Goal: Transaction & Acquisition: Purchase product/service

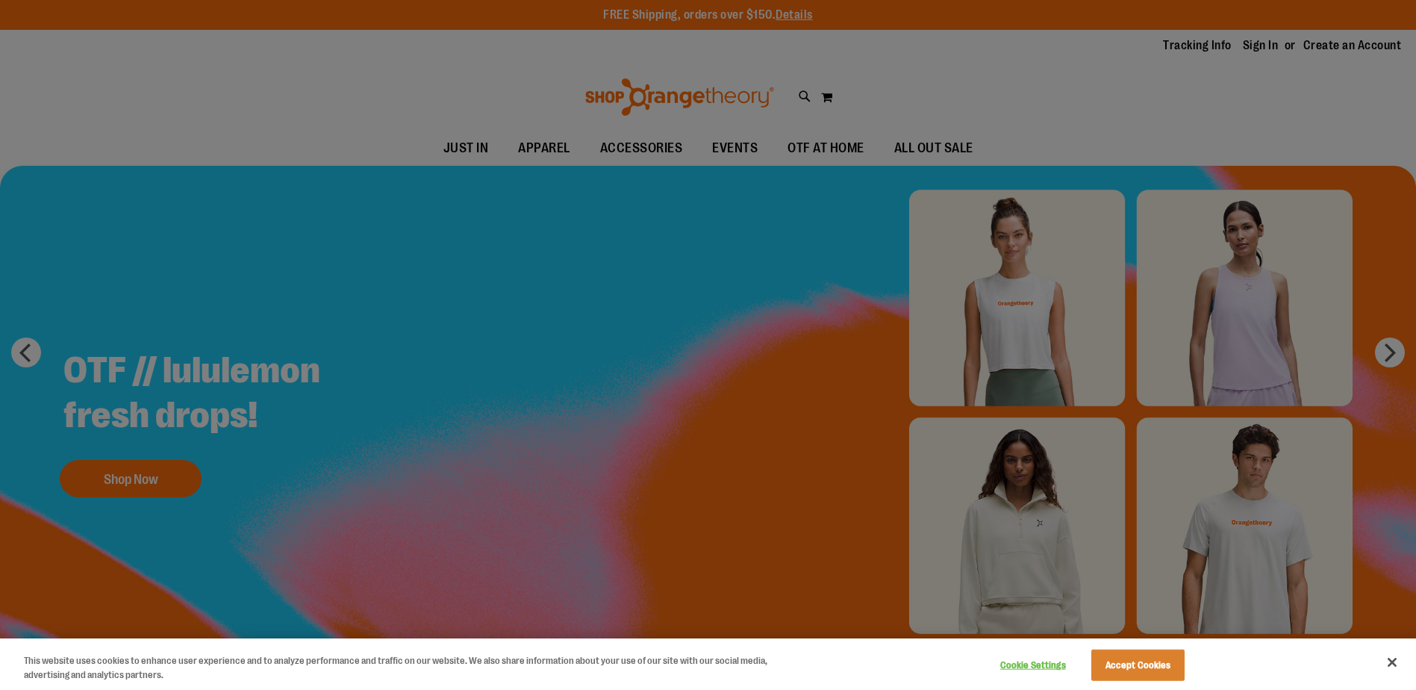
click at [623, 147] on div at bounding box center [708, 345] width 1416 height 690
click at [1120, 669] on button "Accept Cookies" at bounding box center [1137, 664] width 93 height 31
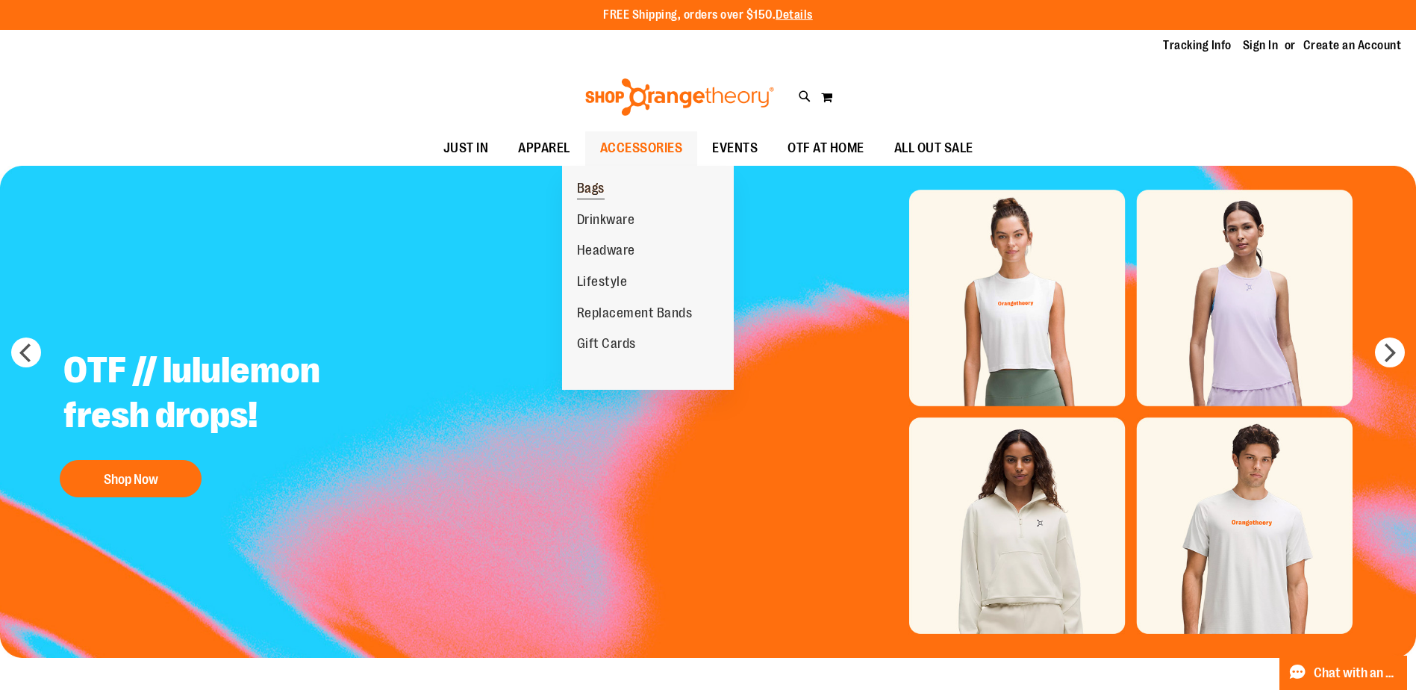
click at [598, 186] on span "Bags" at bounding box center [591, 190] width 28 height 19
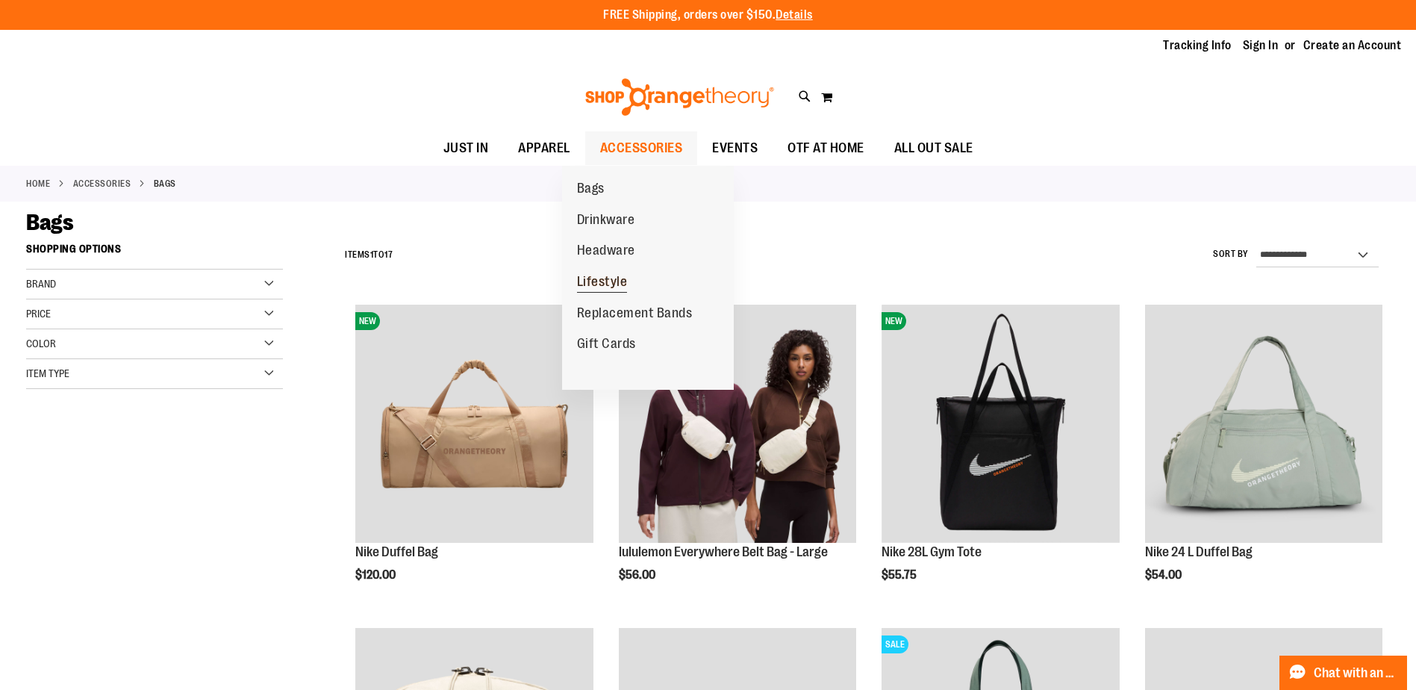
click at [617, 282] on span "Lifestyle" at bounding box center [602, 283] width 51 height 19
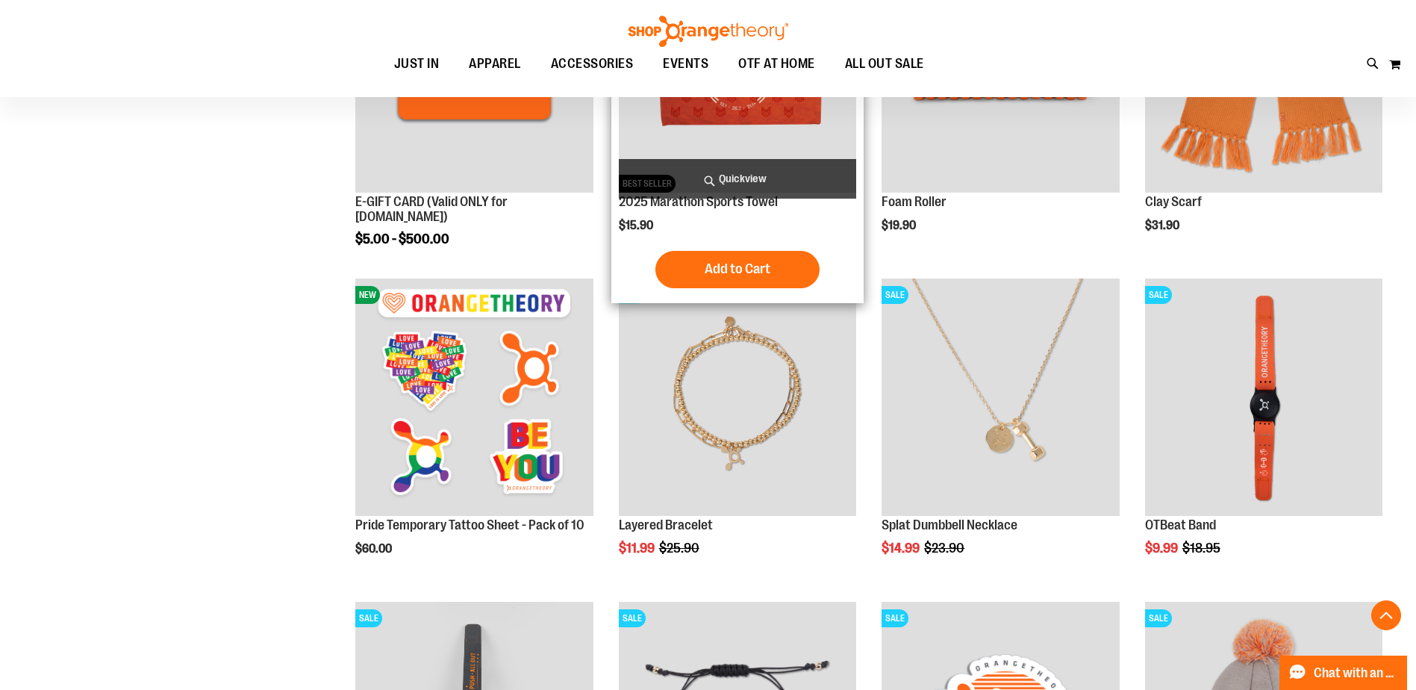
scroll to position [373, 0]
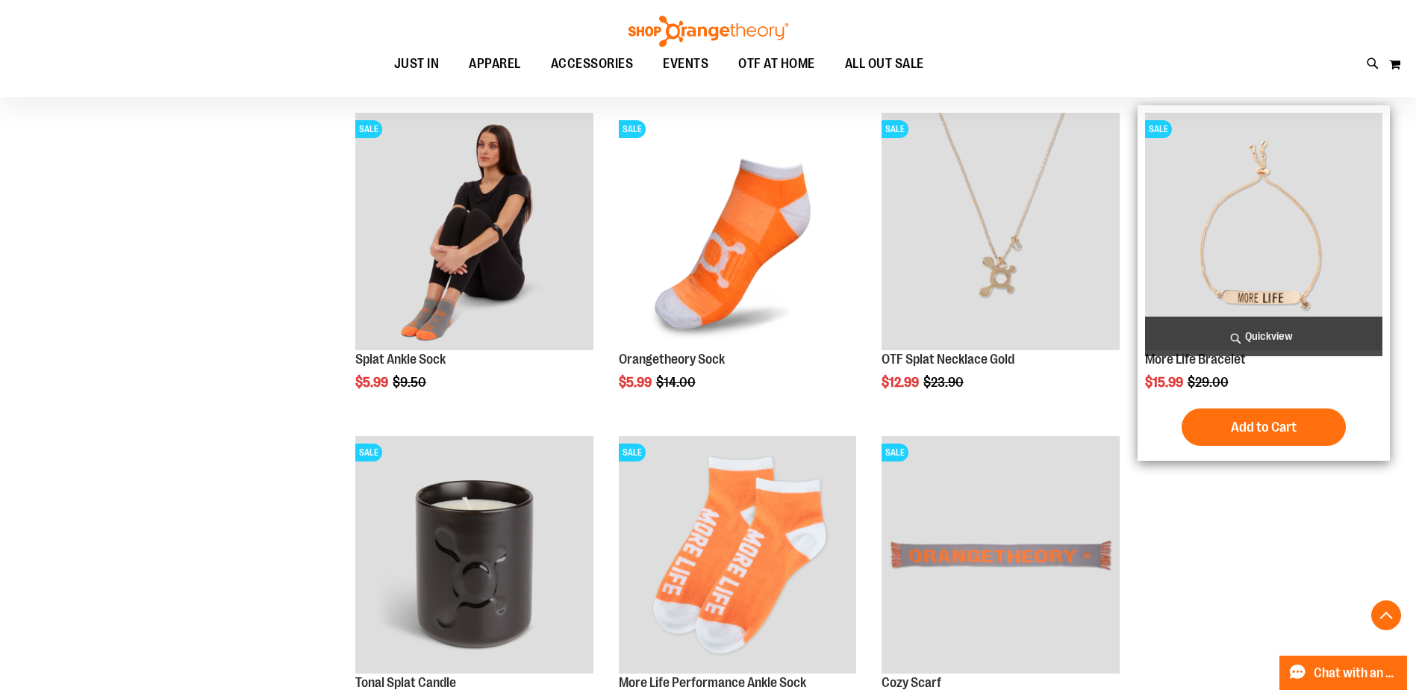
scroll to position [1076, 0]
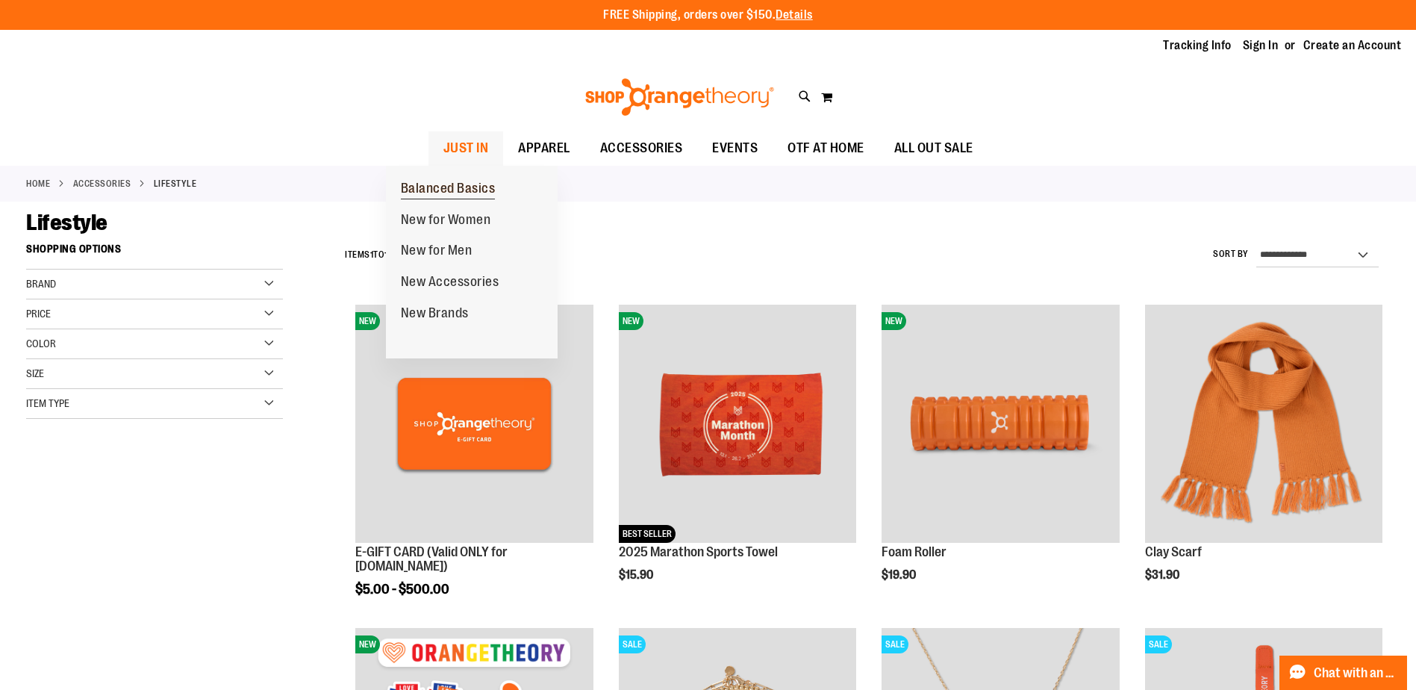
click at [428, 191] on span "Balanced Basics" at bounding box center [448, 190] width 95 height 19
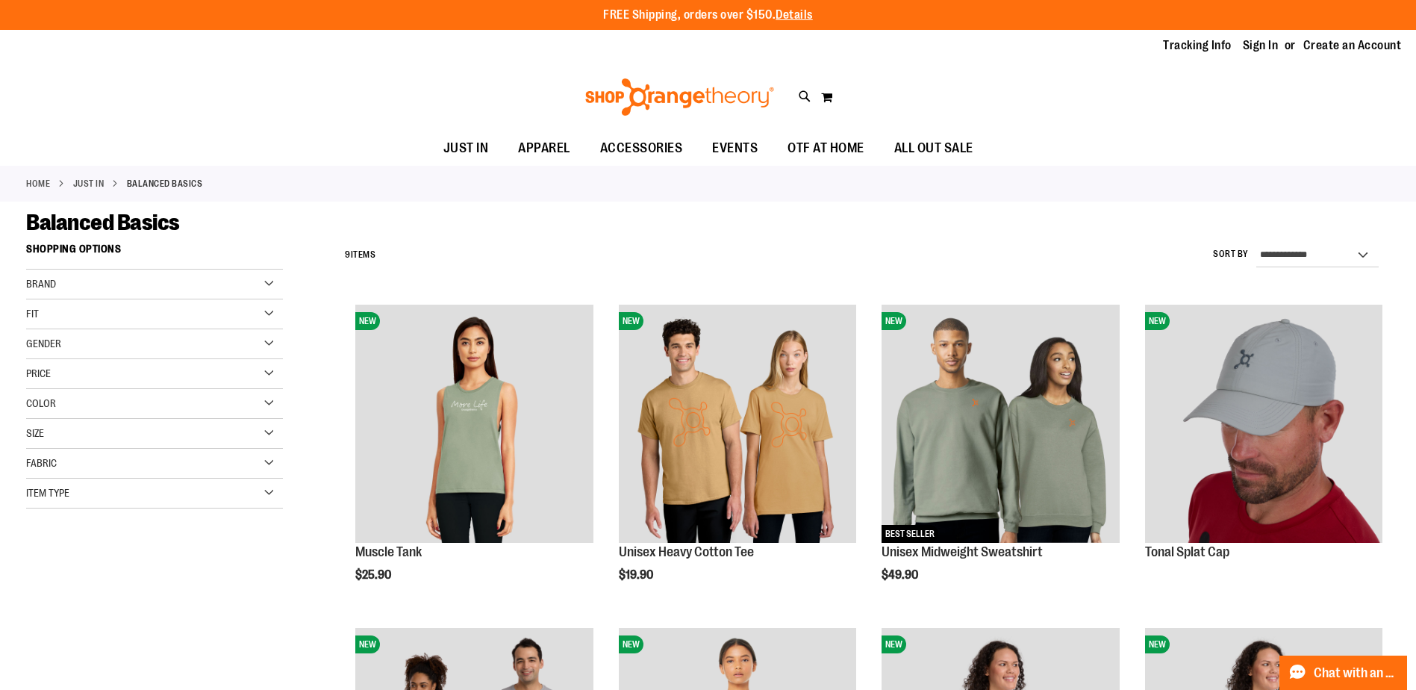
click at [270, 312] on div "Fit" at bounding box center [154, 314] width 257 height 30
click at [269, 285] on div "Brand" at bounding box center [154, 284] width 257 height 30
click at [34, 316] on link "Orangetheory" at bounding box center [145, 315] width 246 height 16
click at [33, 316] on strong "Shopping Options" at bounding box center [154, 333] width 257 height 34
click at [1199, 41] on link "Tracking Info" at bounding box center [1197, 45] width 69 height 16
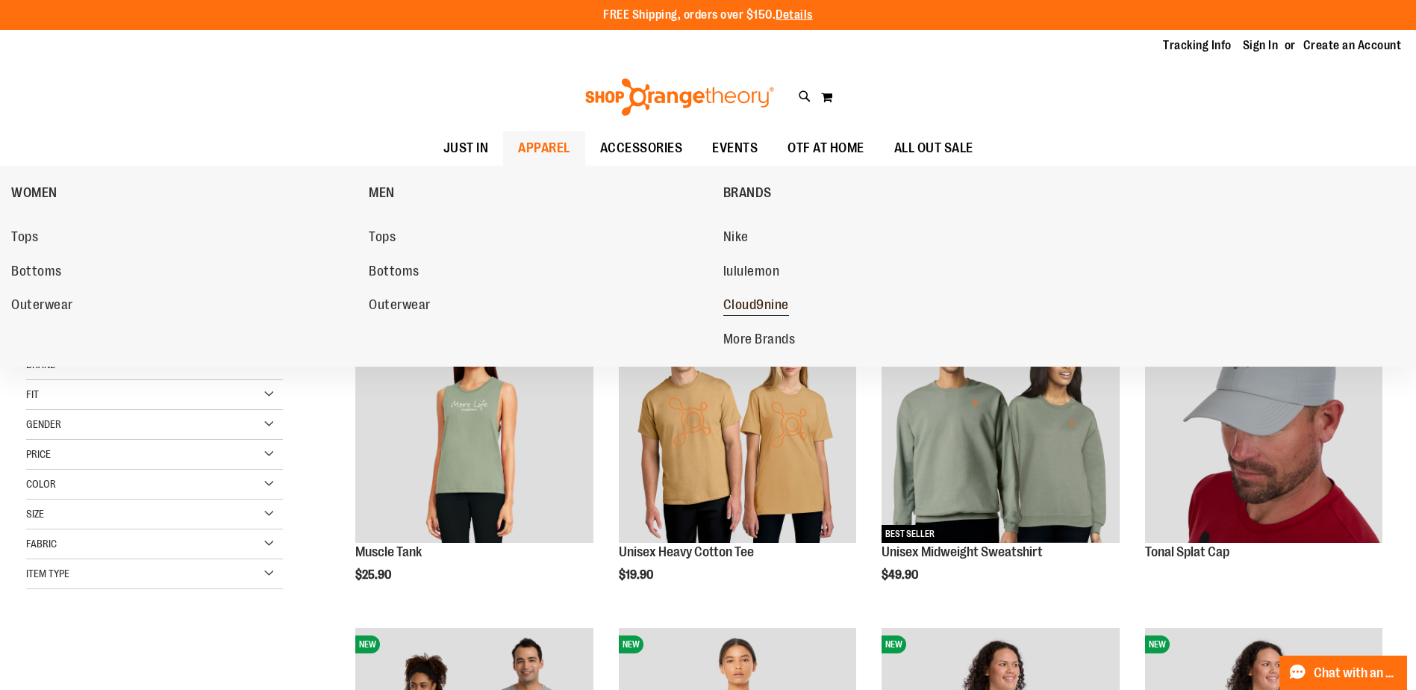
click at [767, 303] on span "Cloud9nine" at bounding box center [756, 306] width 66 height 19
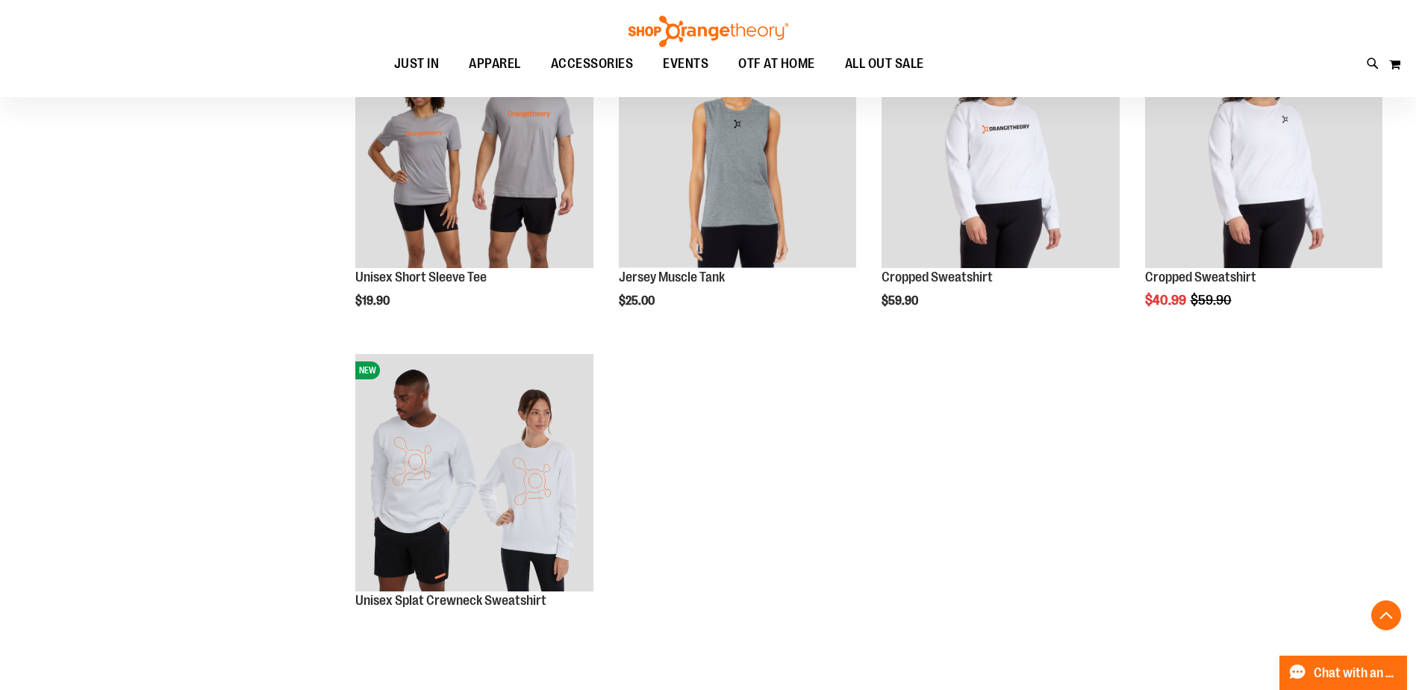
scroll to position [505, 0]
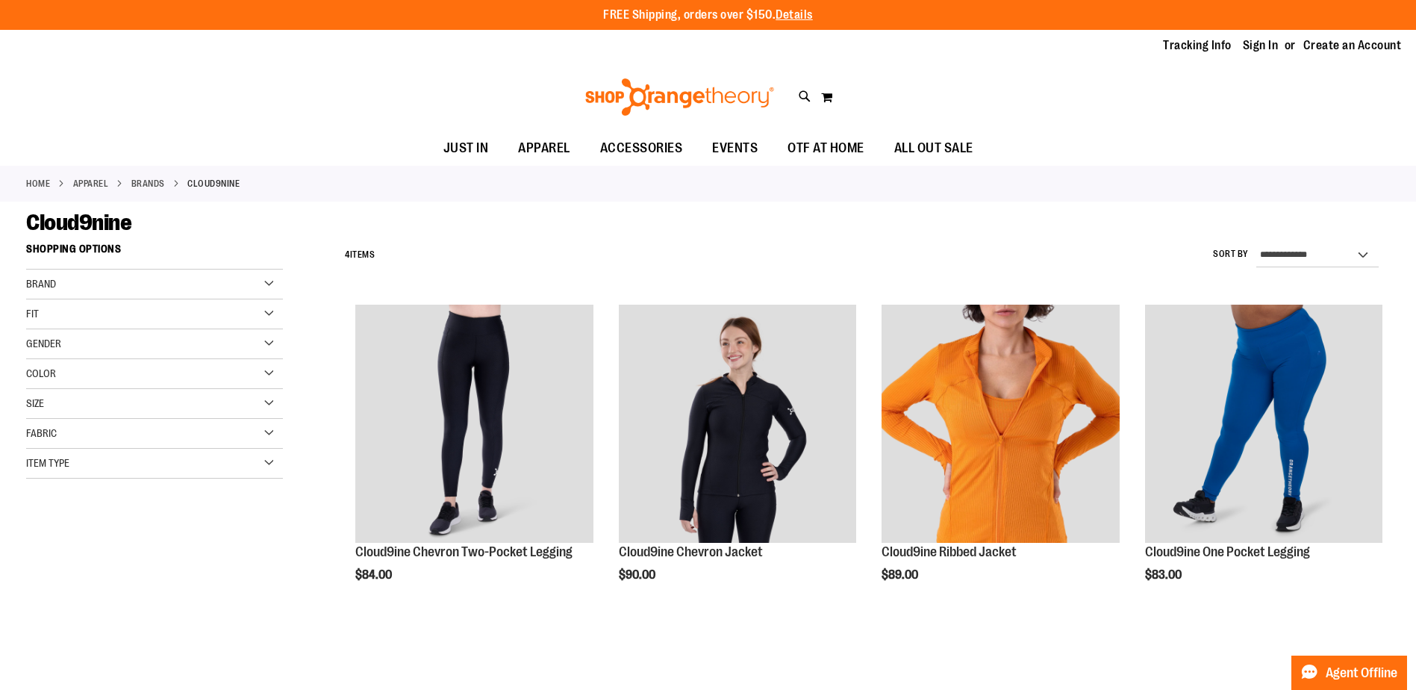
click at [136, 463] on div "Item Type" at bounding box center [154, 464] width 257 height 30
click at [130, 431] on div "Fabric" at bounding box center [154, 434] width 257 height 30
click at [128, 409] on div "Size" at bounding box center [154, 404] width 257 height 30
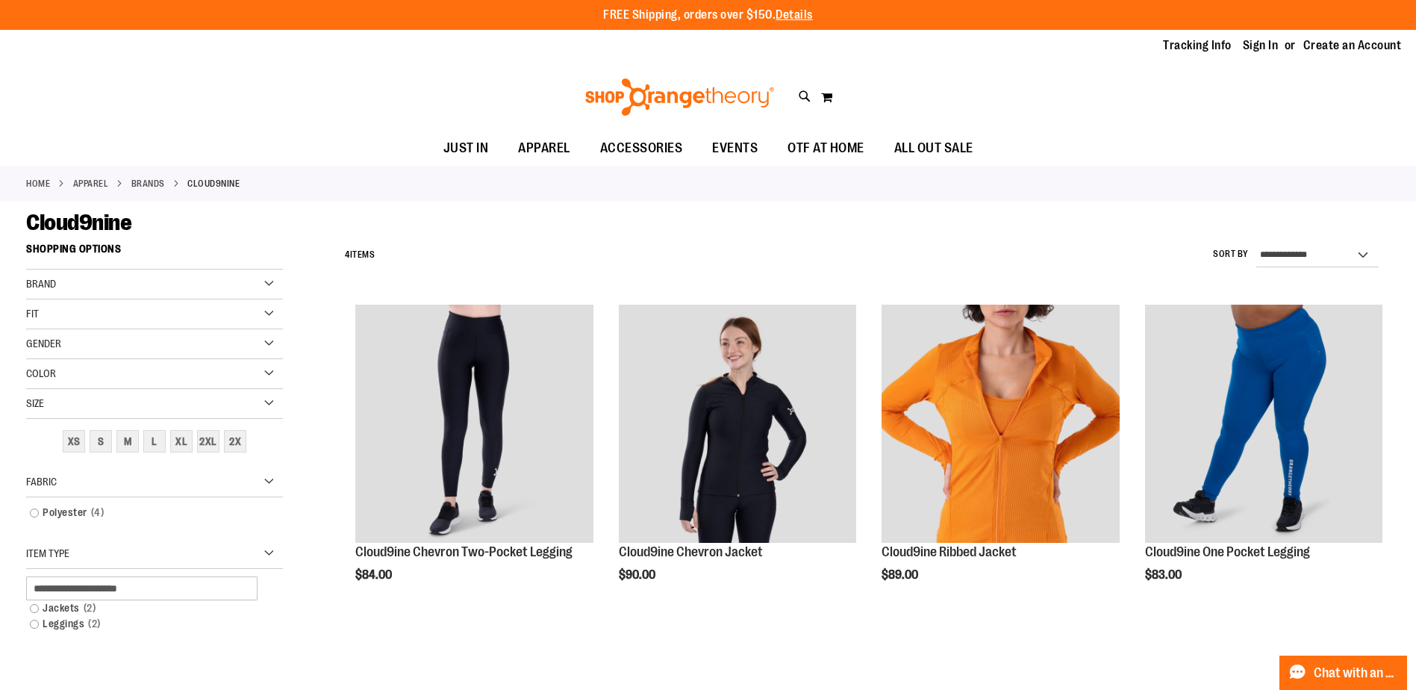
click at [124, 375] on div "Color" at bounding box center [154, 374] width 257 height 30
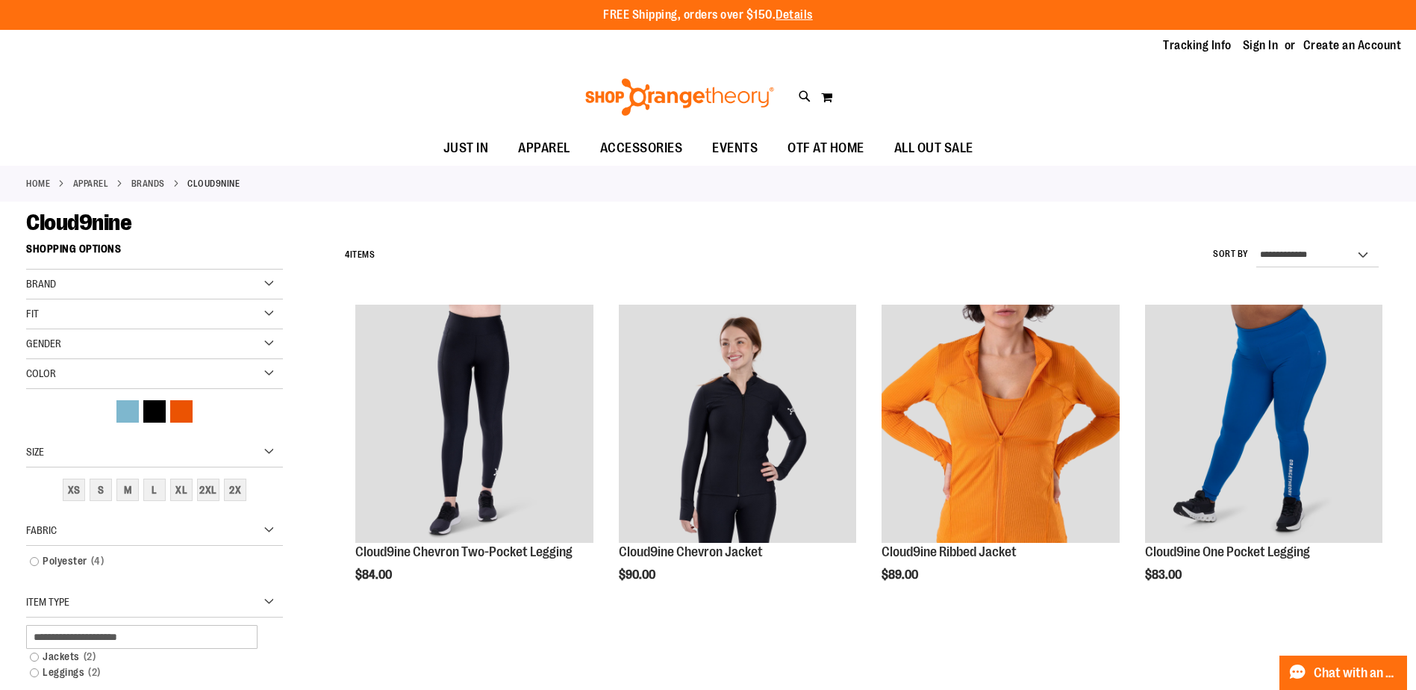
click at [121, 342] on div "Gender" at bounding box center [154, 344] width 257 height 30
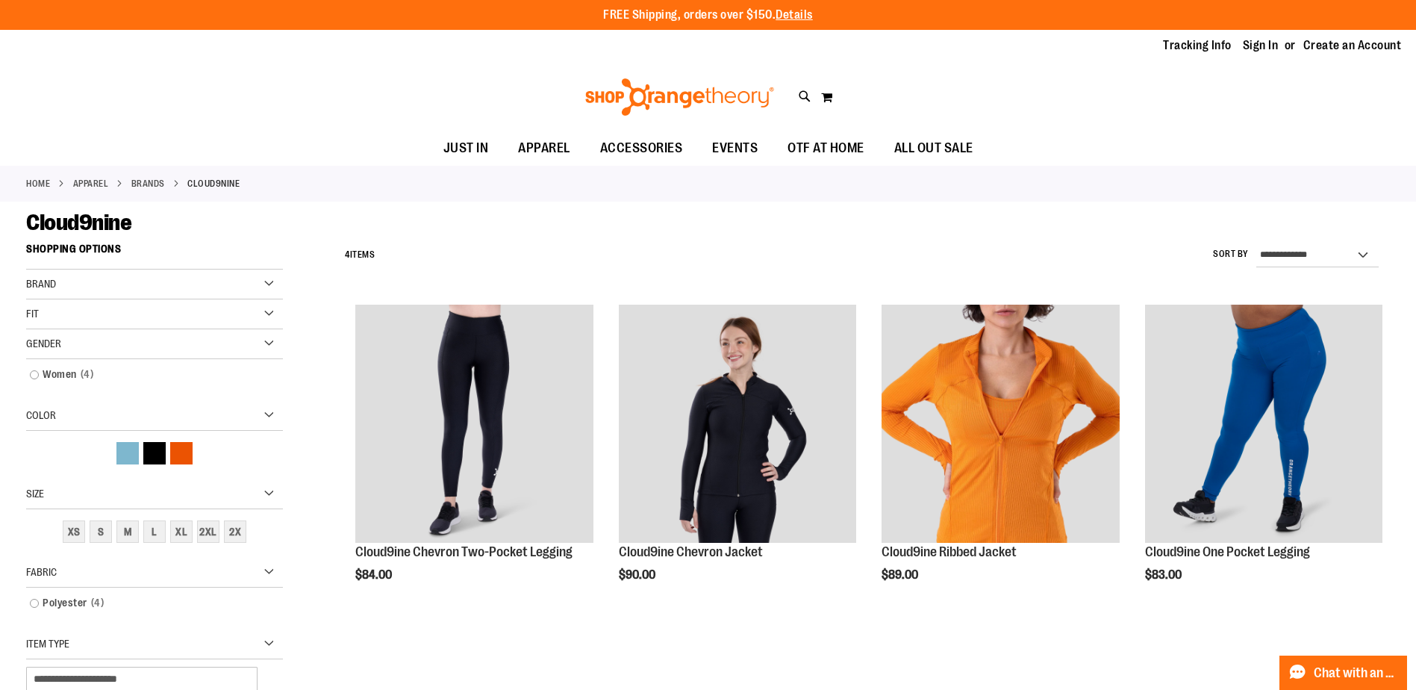
click at [120, 315] on div "Fit" at bounding box center [154, 314] width 257 height 30
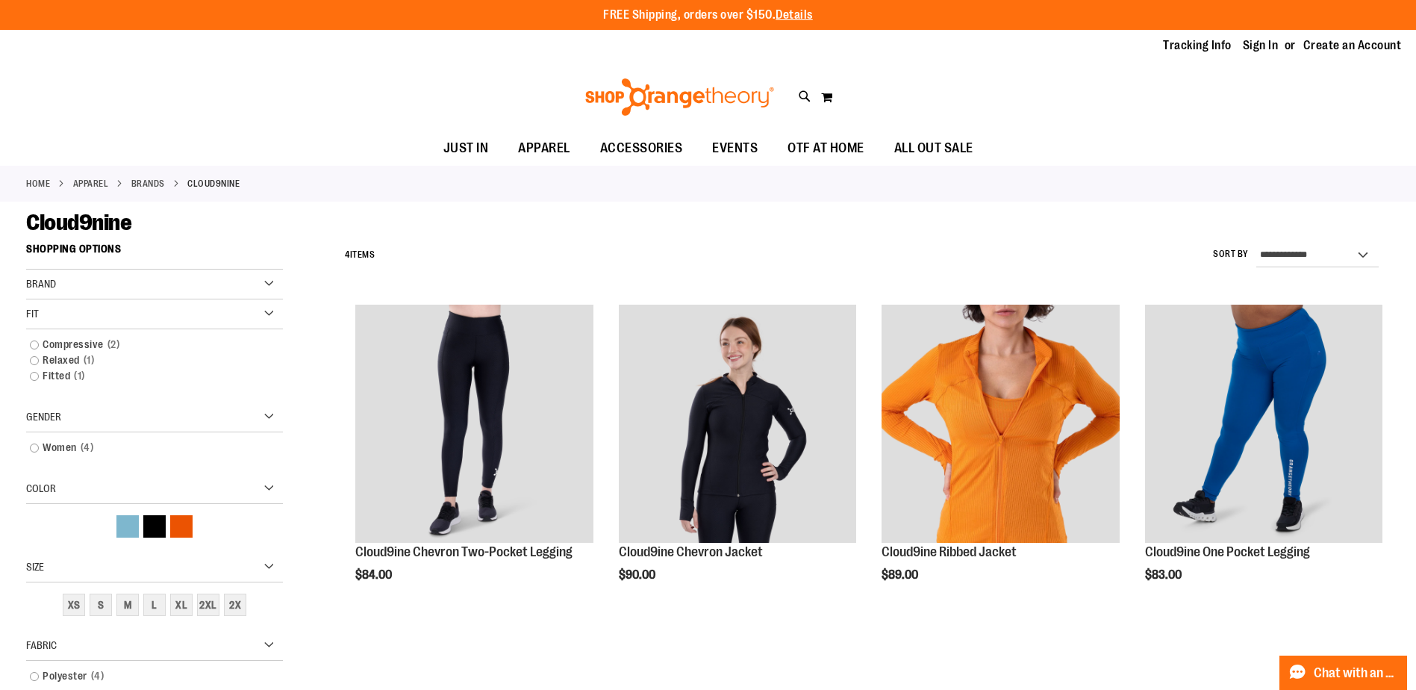
click at [118, 295] on div "Brand" at bounding box center [154, 284] width 257 height 30
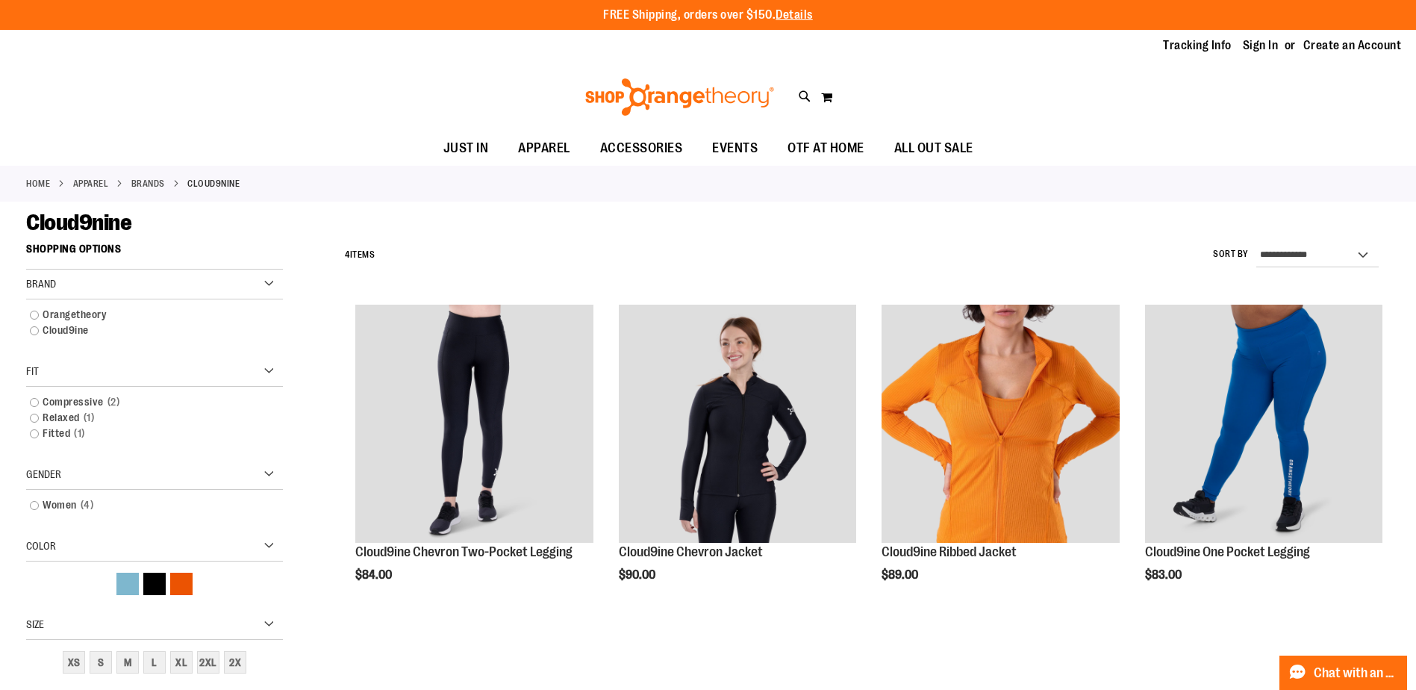
click at [119, 285] on div "Brand" at bounding box center [154, 284] width 257 height 30
